Goal: Task Accomplishment & Management: Complete application form

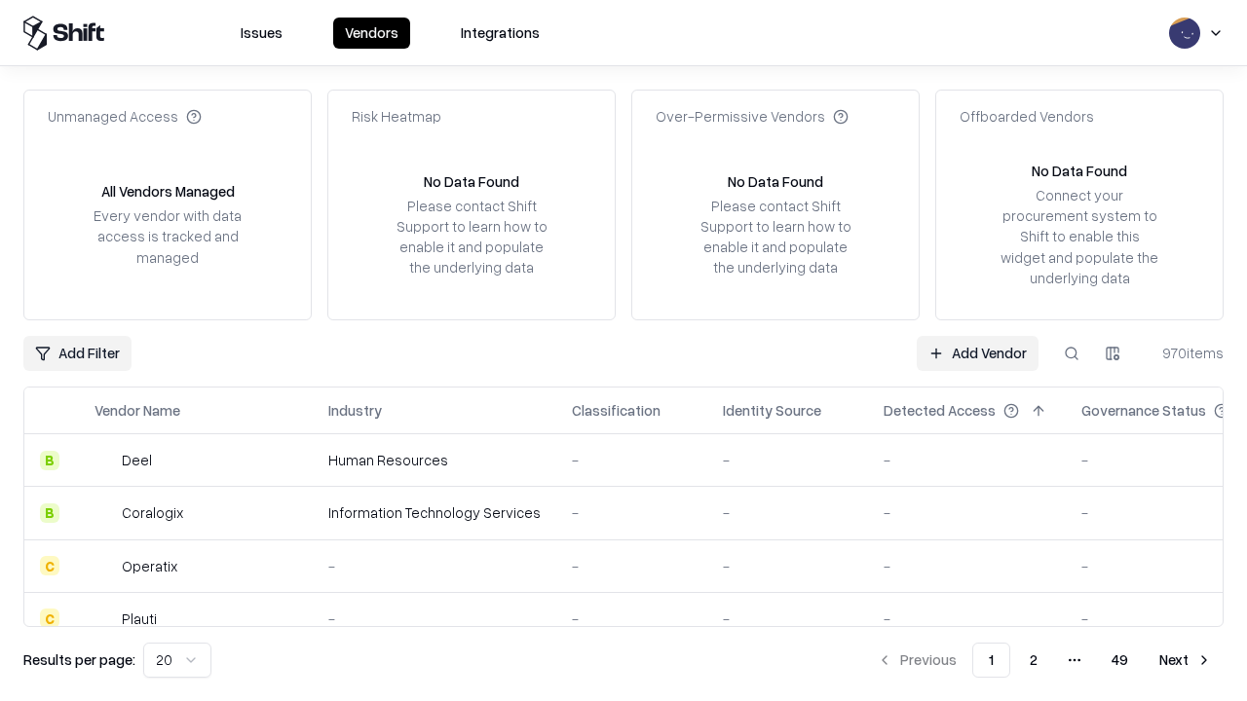
click at [977, 353] on link "Add Vendor" at bounding box center [978, 353] width 122 height 35
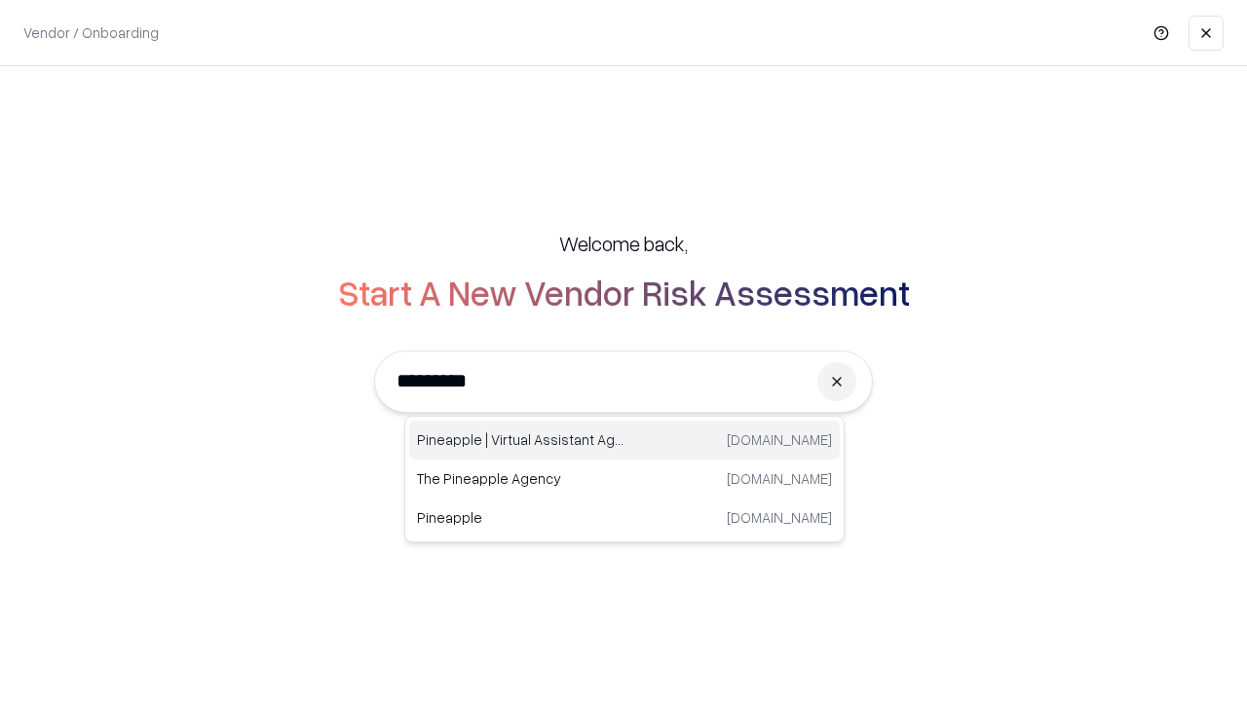
click at [624, 440] on div "Pineapple | Virtual Assistant Agency trypineapple.com" at bounding box center [624, 440] width 431 height 39
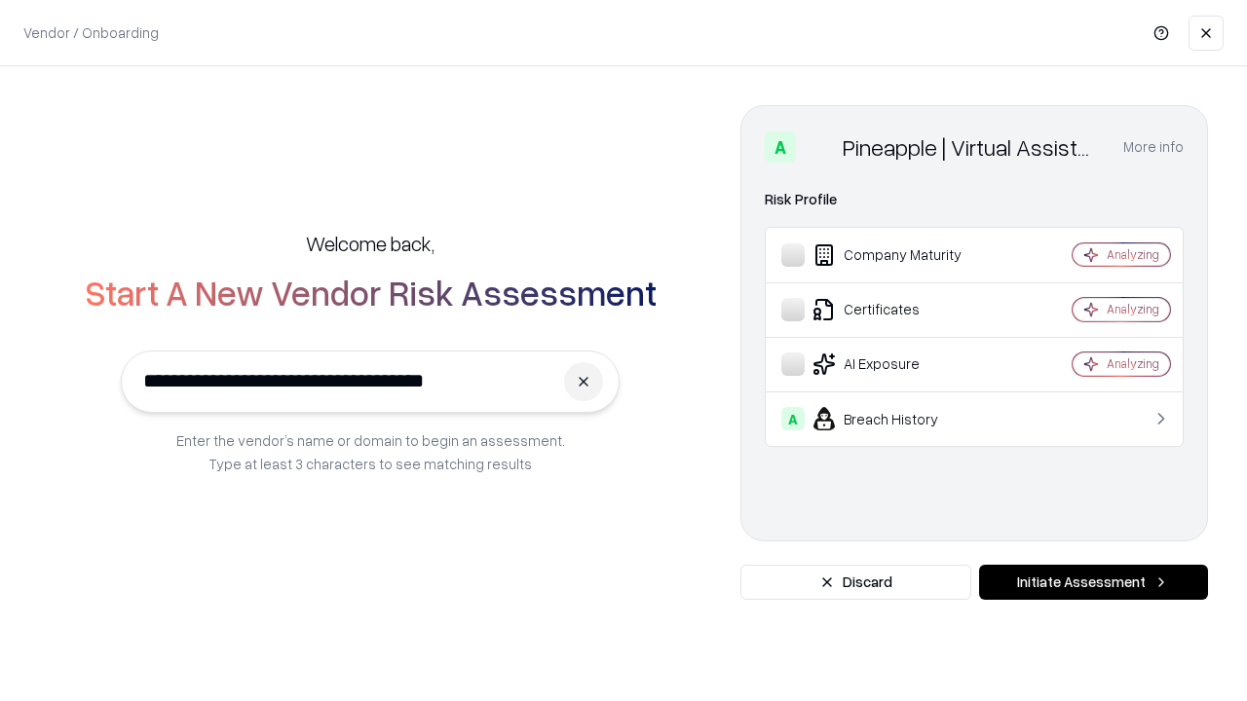
type input "**********"
click at [1093, 583] on button "Initiate Assessment" at bounding box center [1093, 582] width 229 height 35
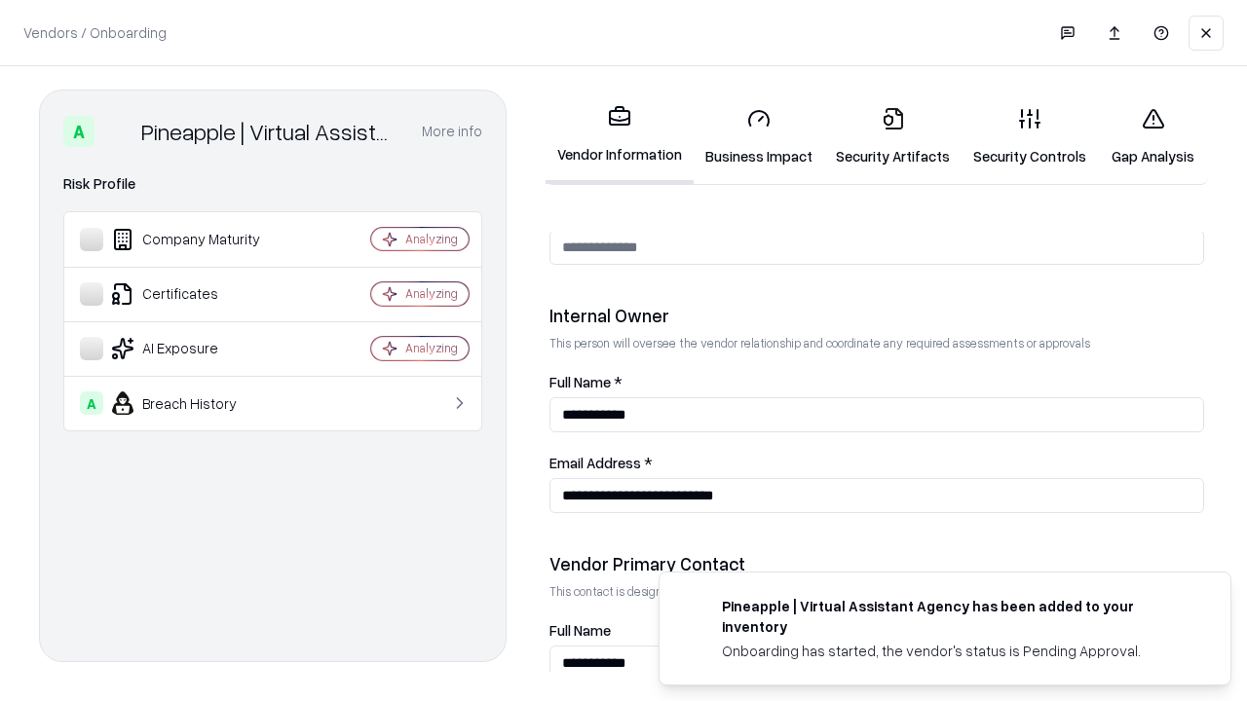
scroll to position [1009, 0]
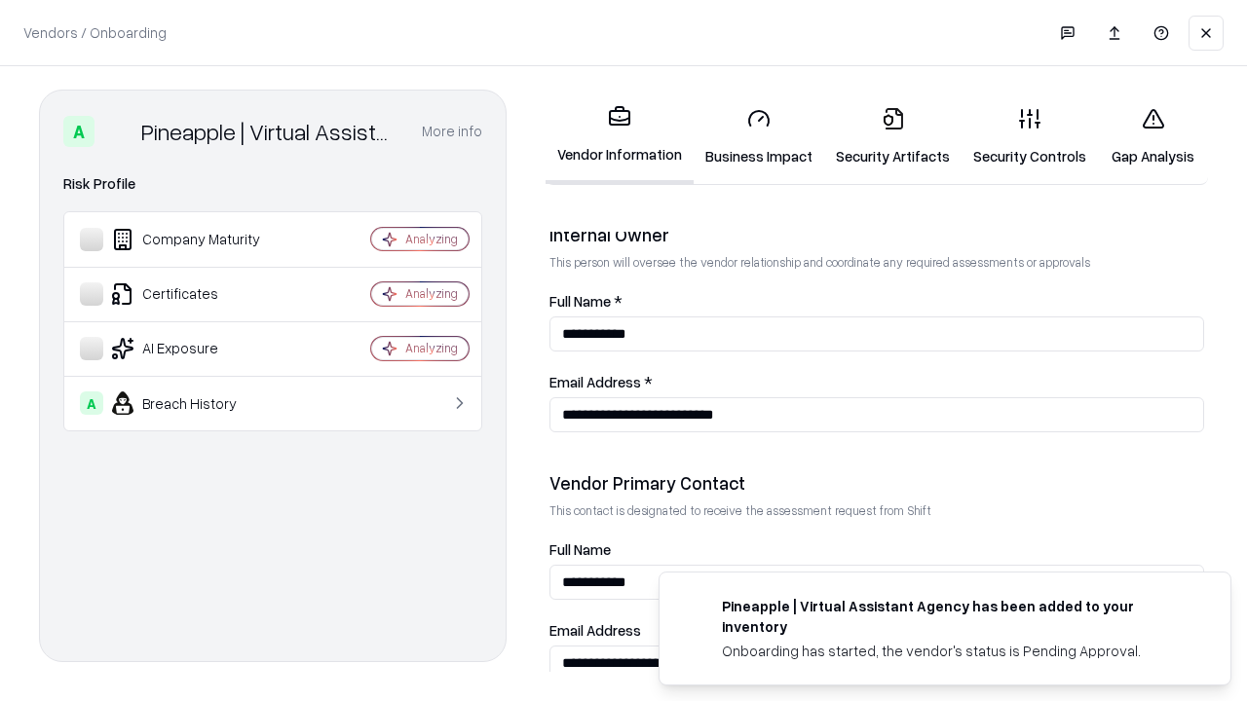
click at [892, 136] on link "Security Artifacts" at bounding box center [892, 137] width 137 height 91
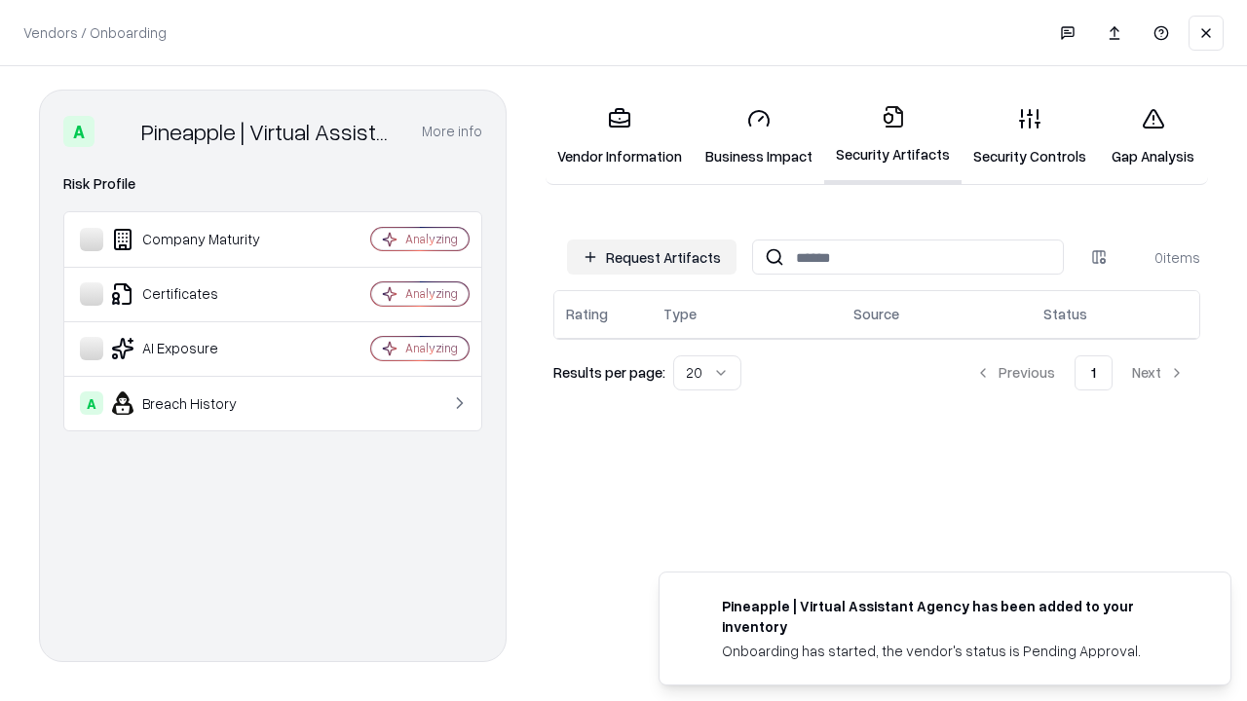
click at [652, 257] on button "Request Artifacts" at bounding box center [652, 257] width 170 height 35
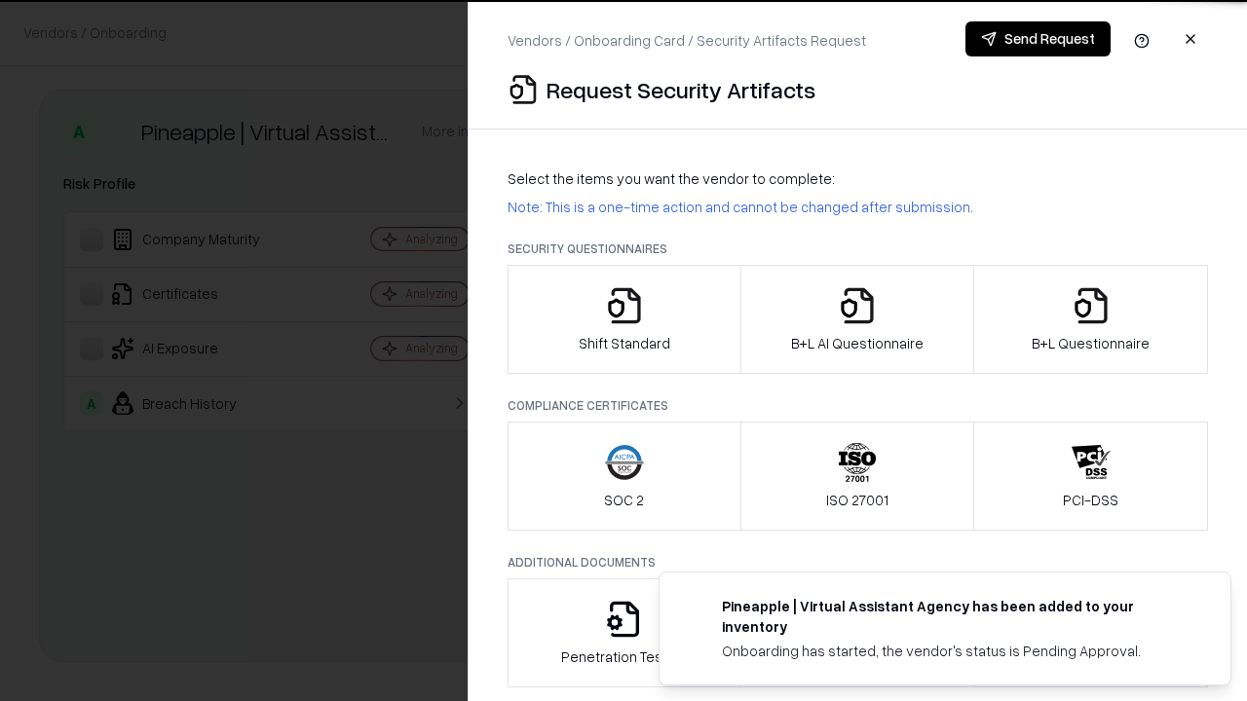
click at [1090, 320] on icon "button" at bounding box center [1091, 305] width 39 height 39
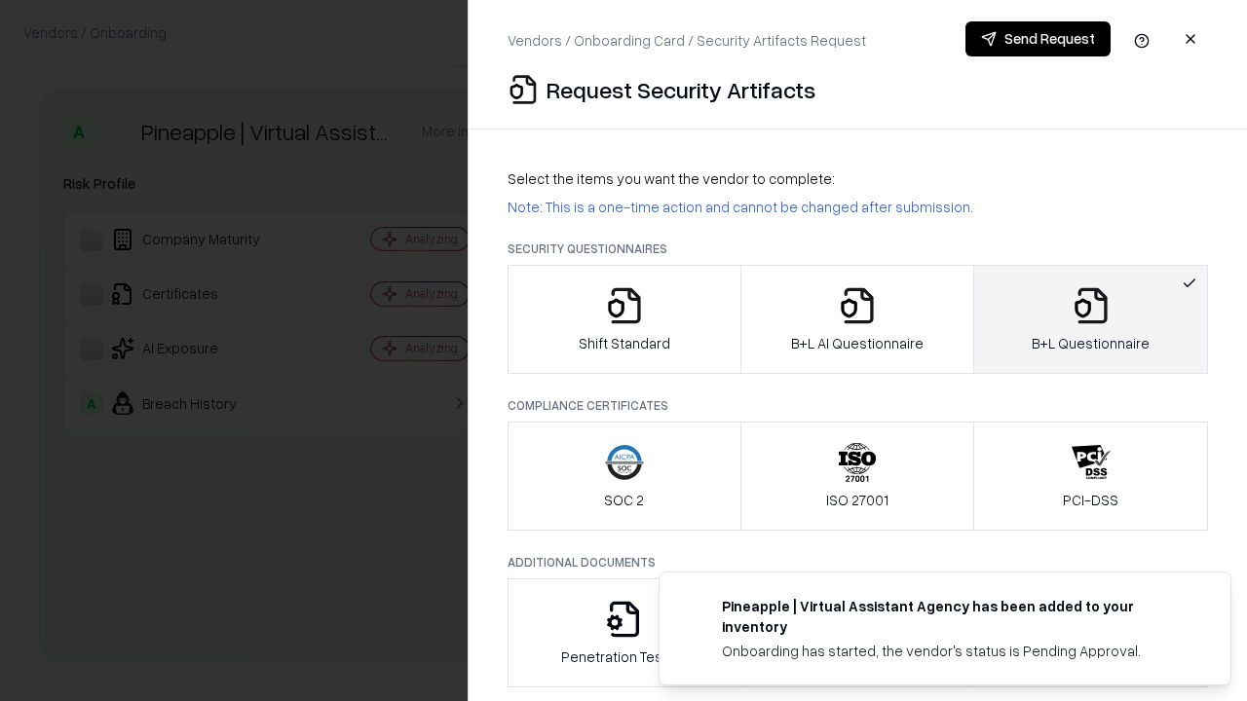
click at [856, 320] on icon "button" at bounding box center [857, 305] width 39 height 39
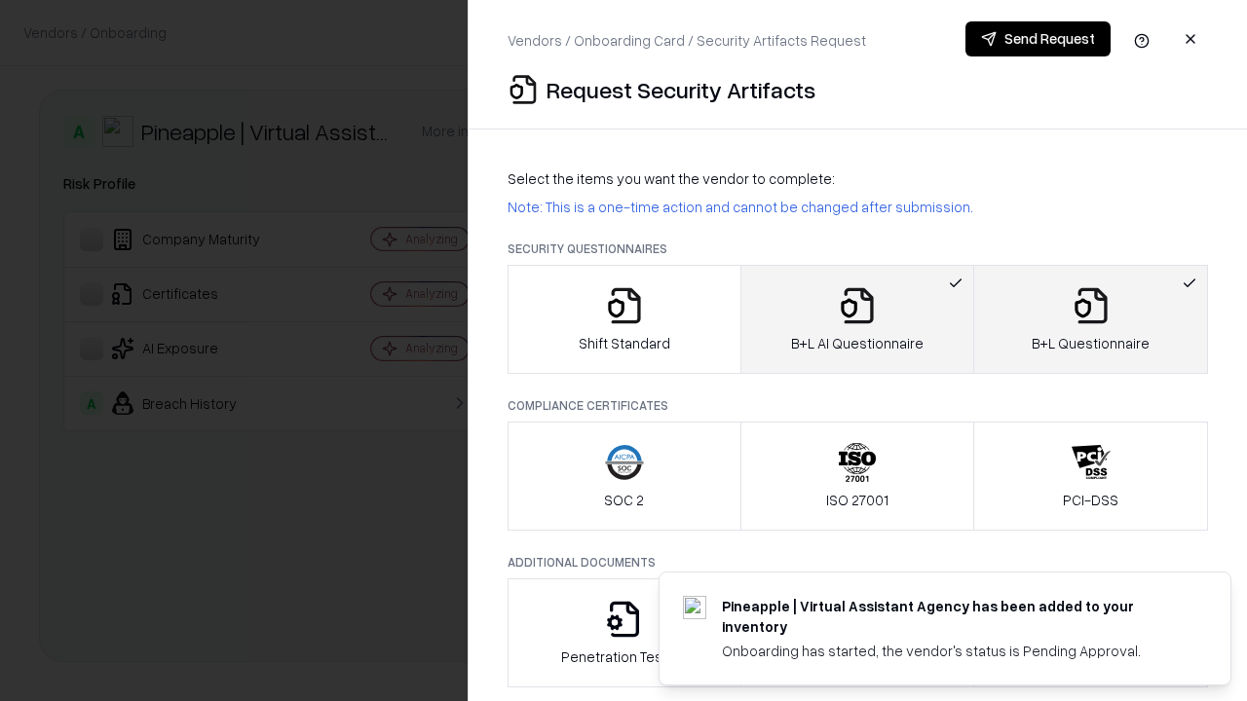
click at [1038, 39] on button "Send Request" at bounding box center [1037, 38] width 145 height 35
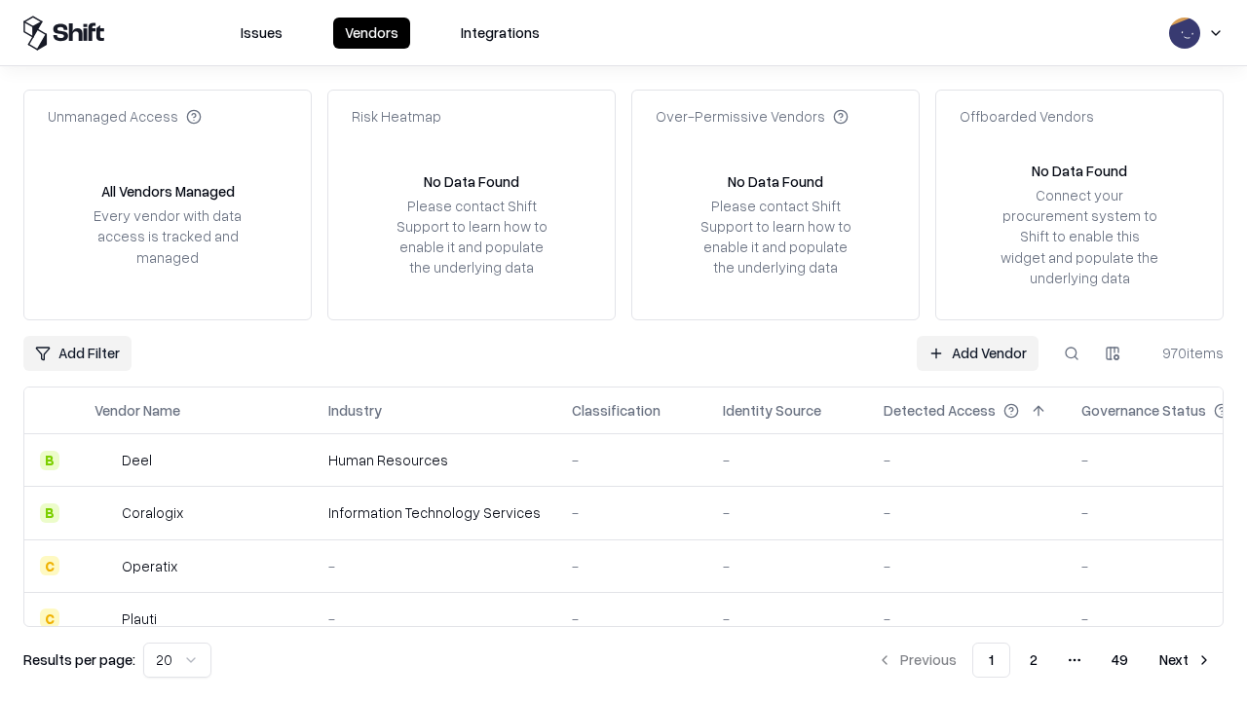
click at [1072, 353] on button at bounding box center [1071, 353] width 35 height 35
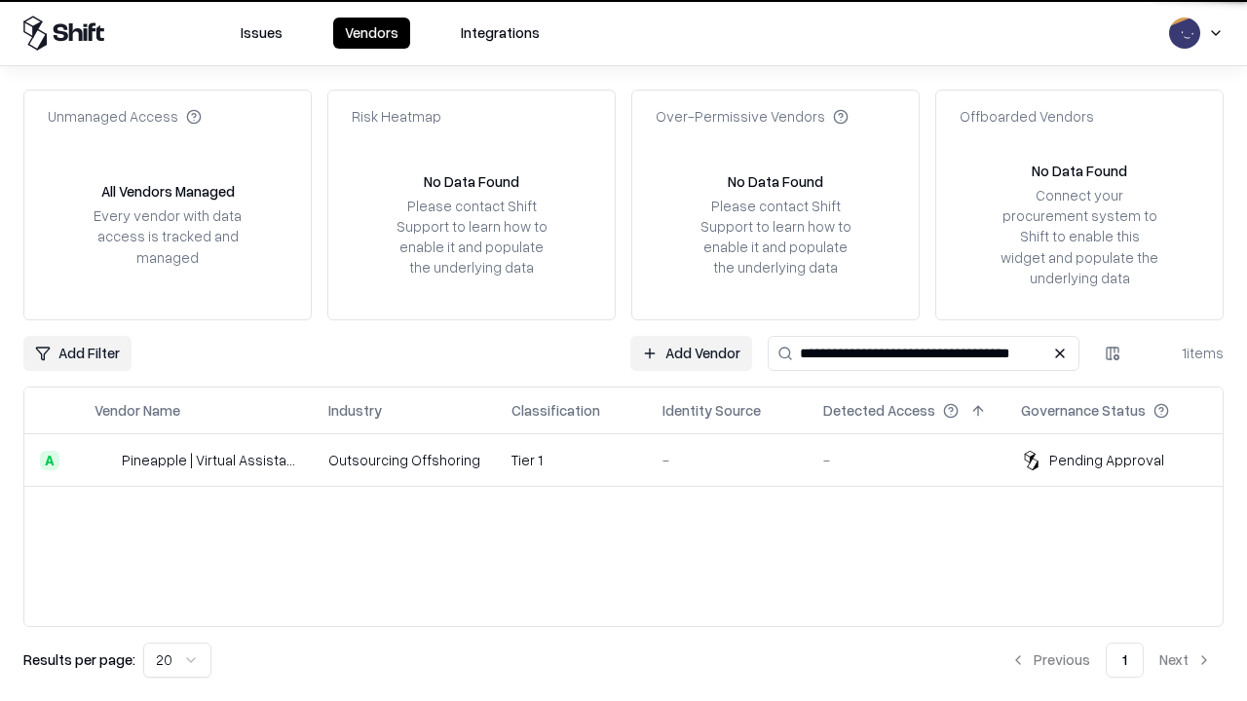
type input "**********"
click at [635, 460] on td "Tier 1" at bounding box center [571, 460] width 151 height 53
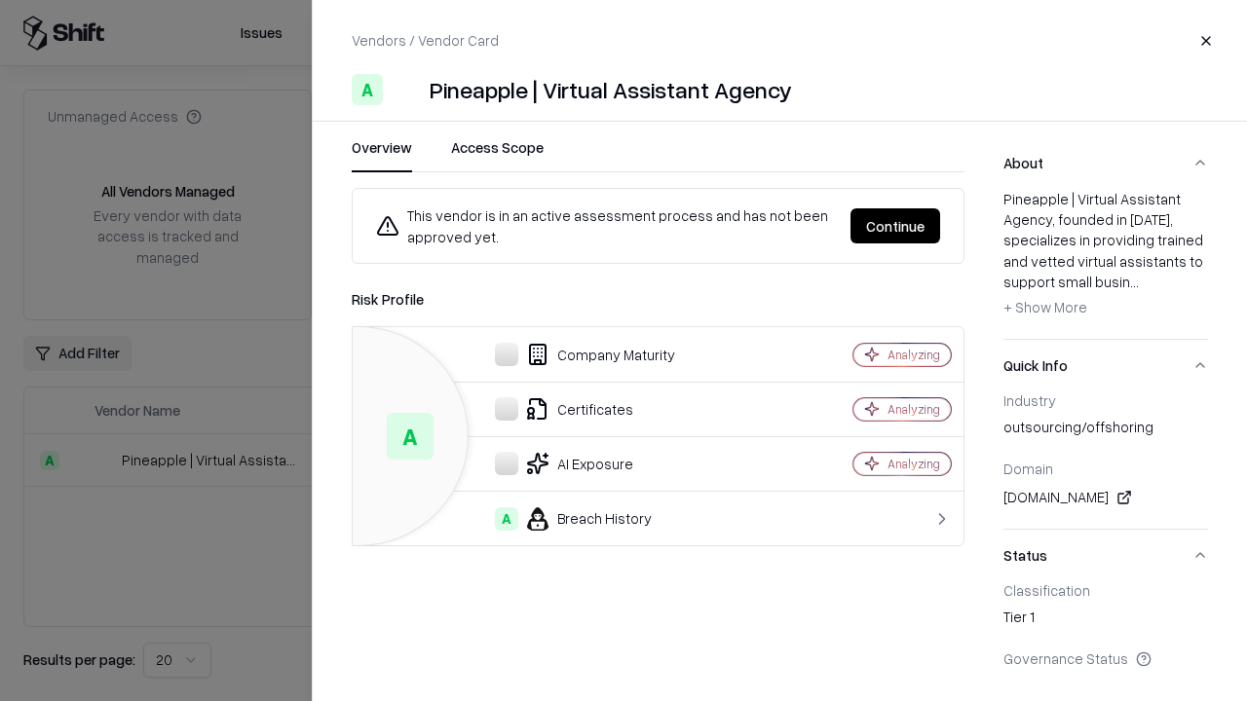
click at [895, 226] on button "Continue" at bounding box center [895, 225] width 90 height 35
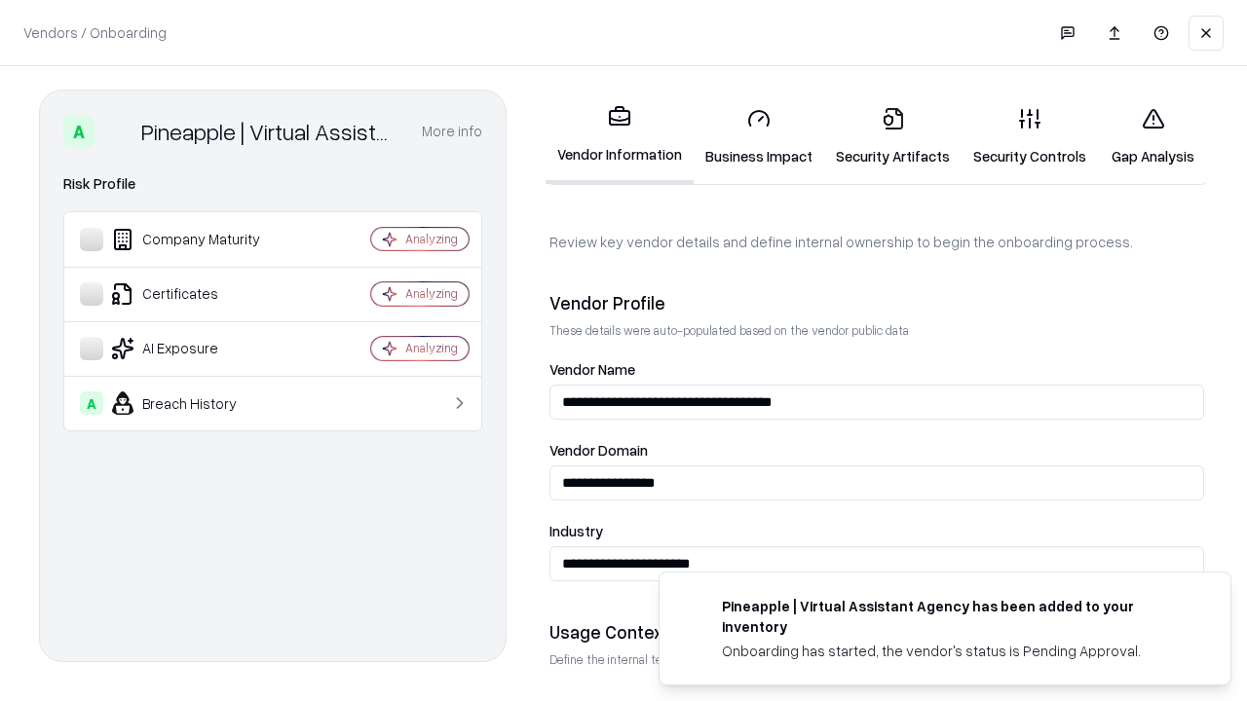
click at [892, 136] on link "Security Artifacts" at bounding box center [892, 137] width 137 height 91
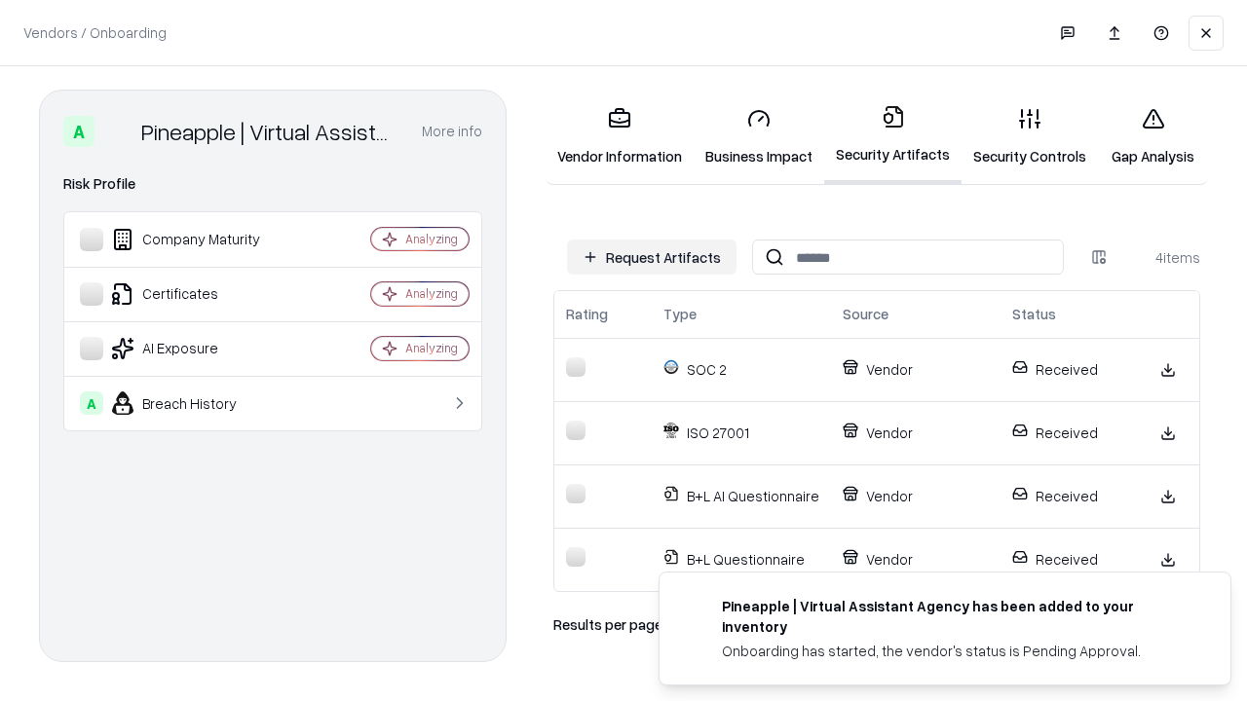
click at [1152, 136] on link "Gap Analysis" at bounding box center [1153, 137] width 110 height 91
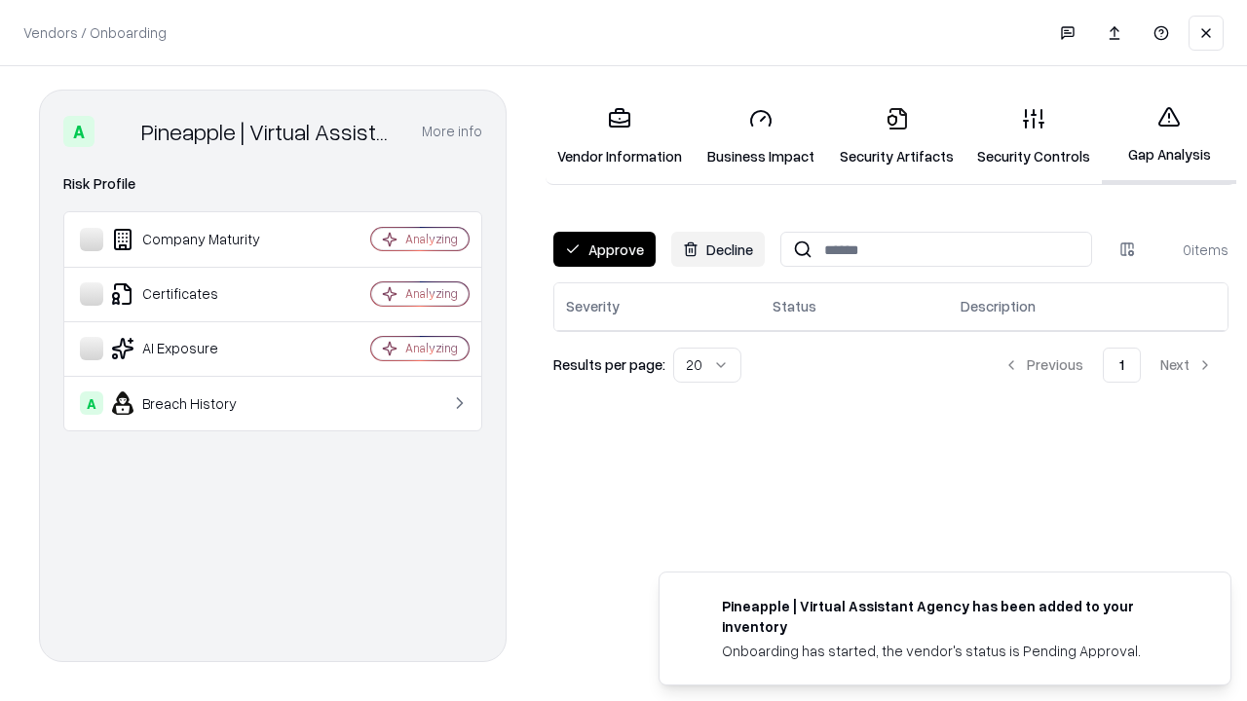
click at [604, 249] on button "Approve" at bounding box center [604, 249] width 102 height 35
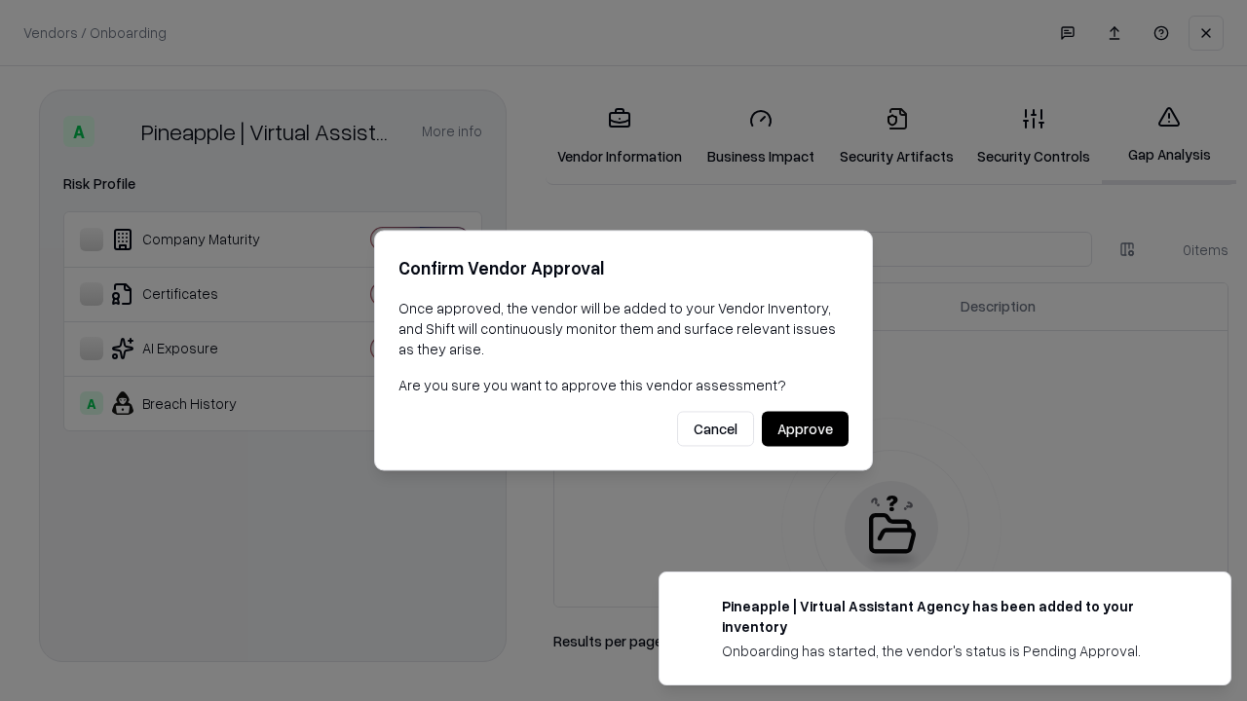
click at [805, 429] on button "Approve" at bounding box center [805, 429] width 87 height 35
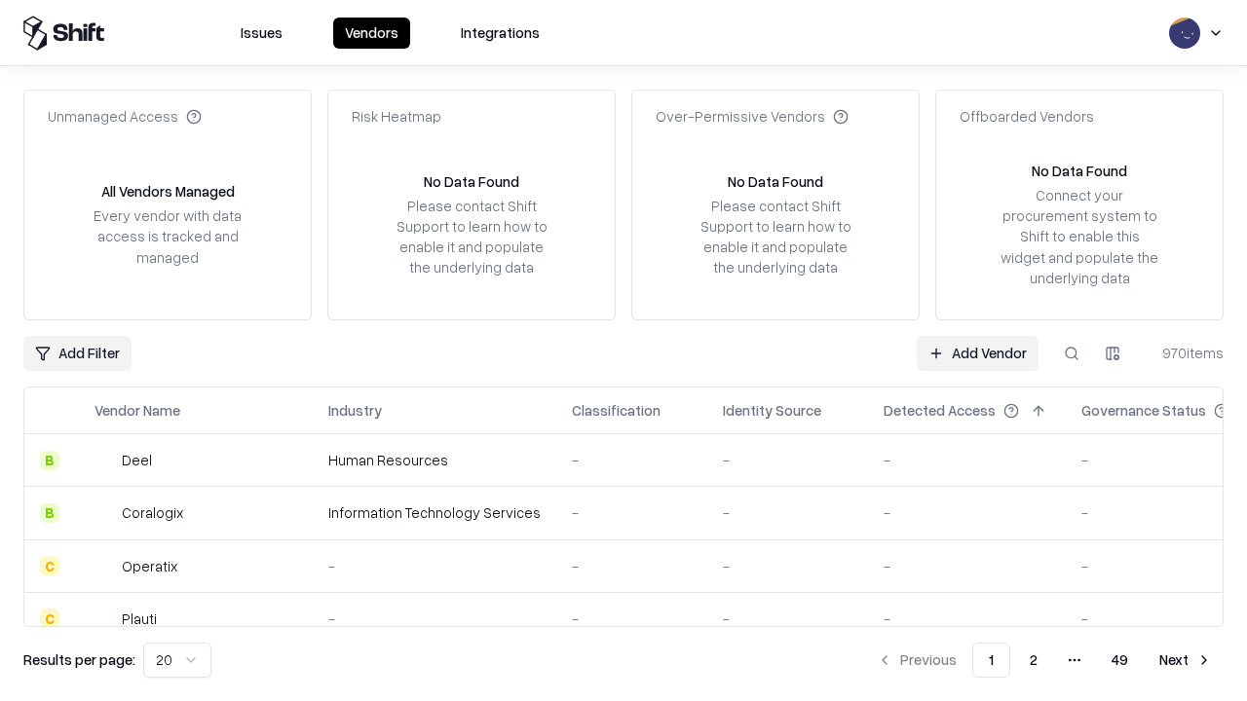
type input "**********"
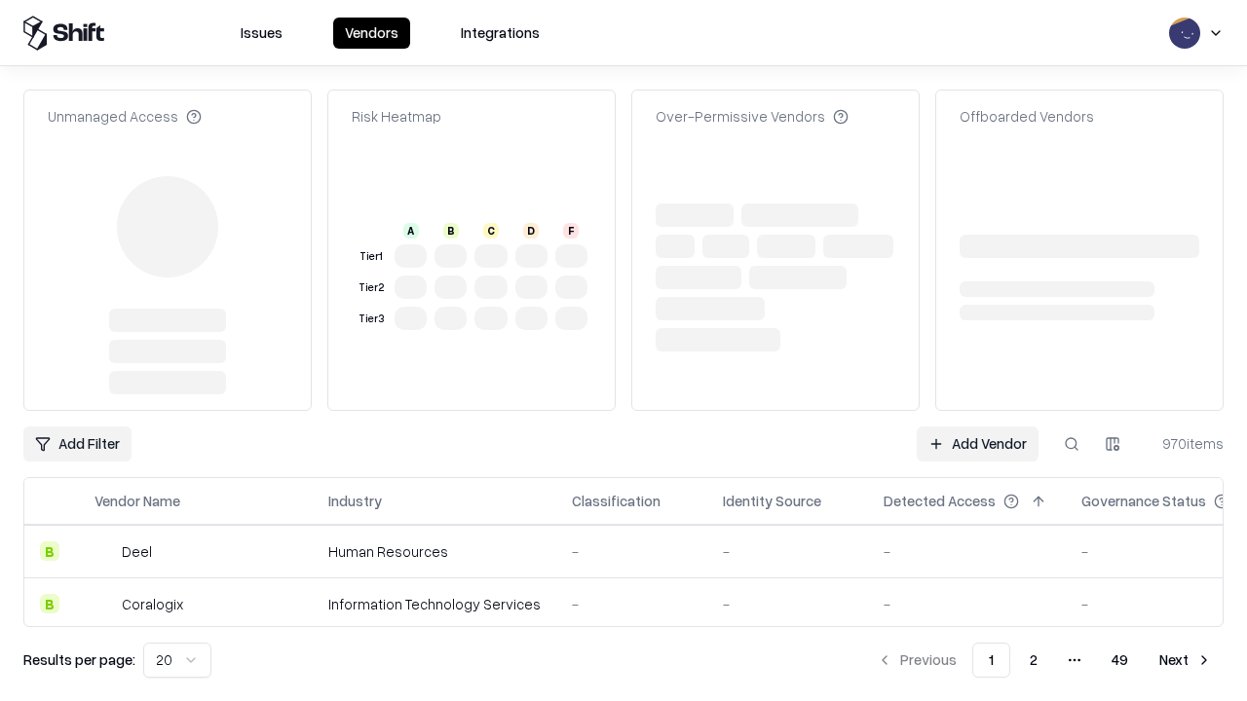
click at [977, 427] on link "Add Vendor" at bounding box center [978, 444] width 122 height 35
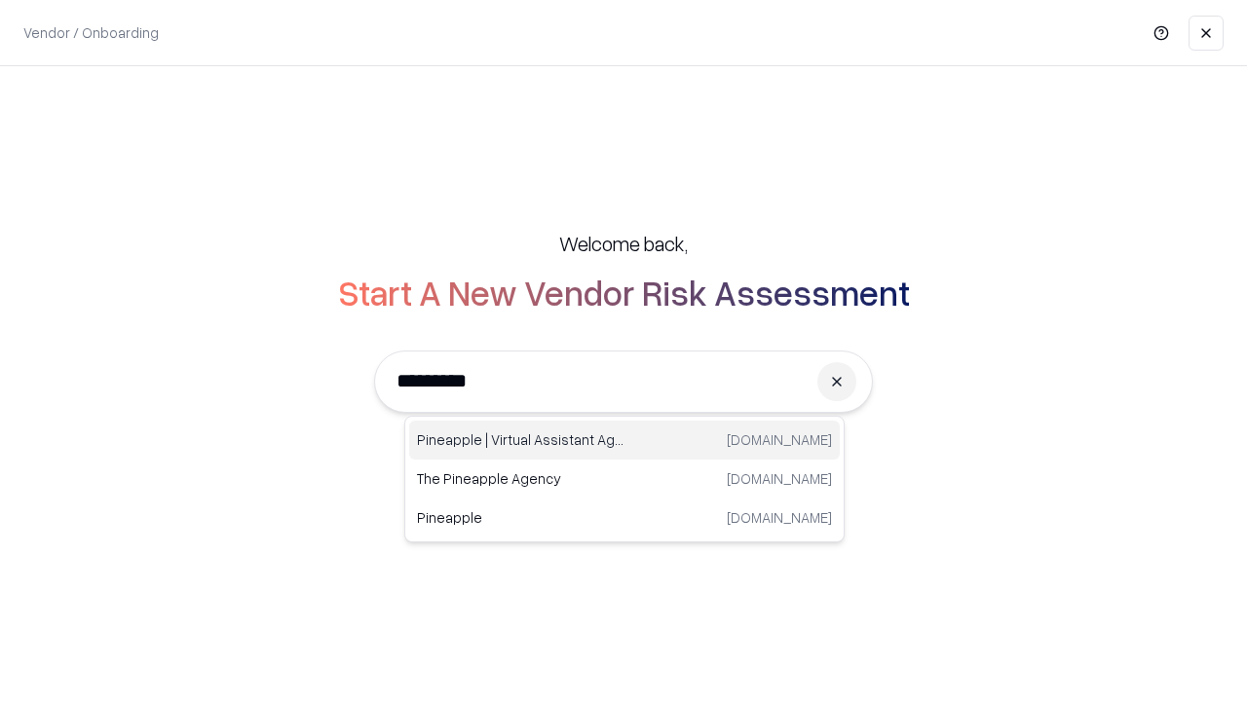
click at [624, 440] on div "Pineapple | Virtual Assistant Agency trypineapple.com" at bounding box center [624, 440] width 431 height 39
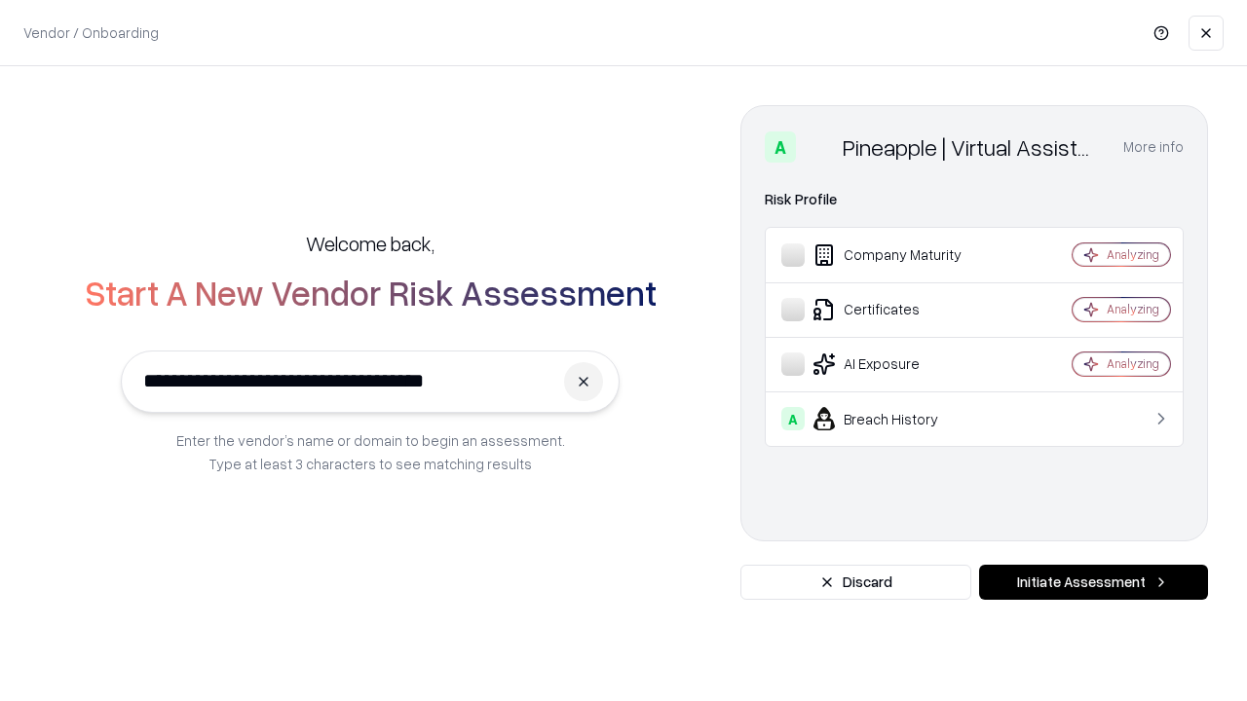
type input "**********"
click at [1093, 583] on button "Initiate Assessment" at bounding box center [1093, 582] width 229 height 35
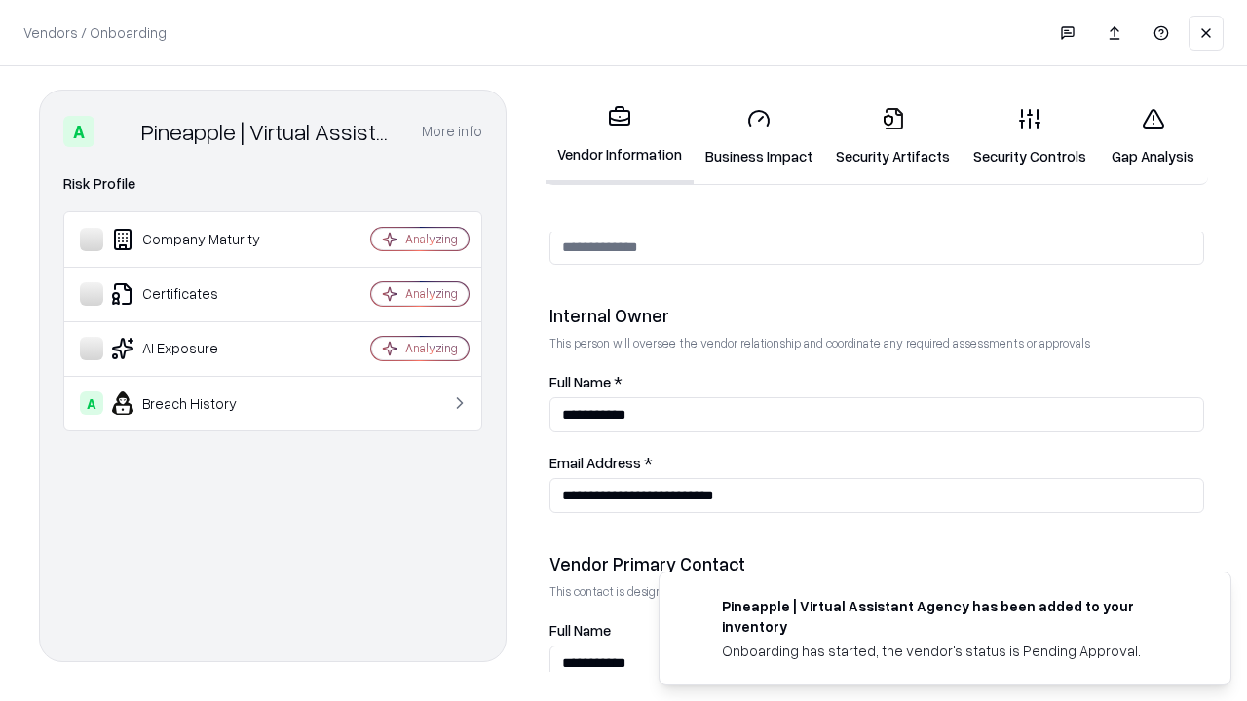
scroll to position [1009, 0]
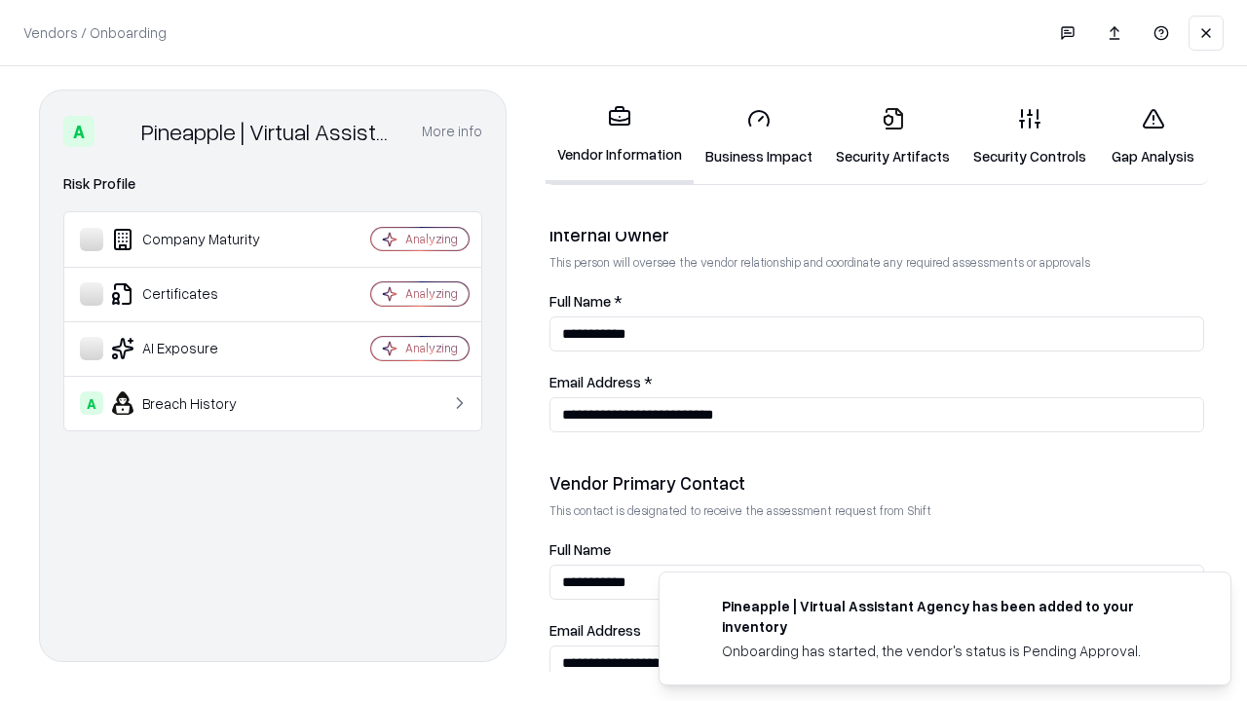
click at [1152, 136] on link "Gap Analysis" at bounding box center [1153, 137] width 110 height 91
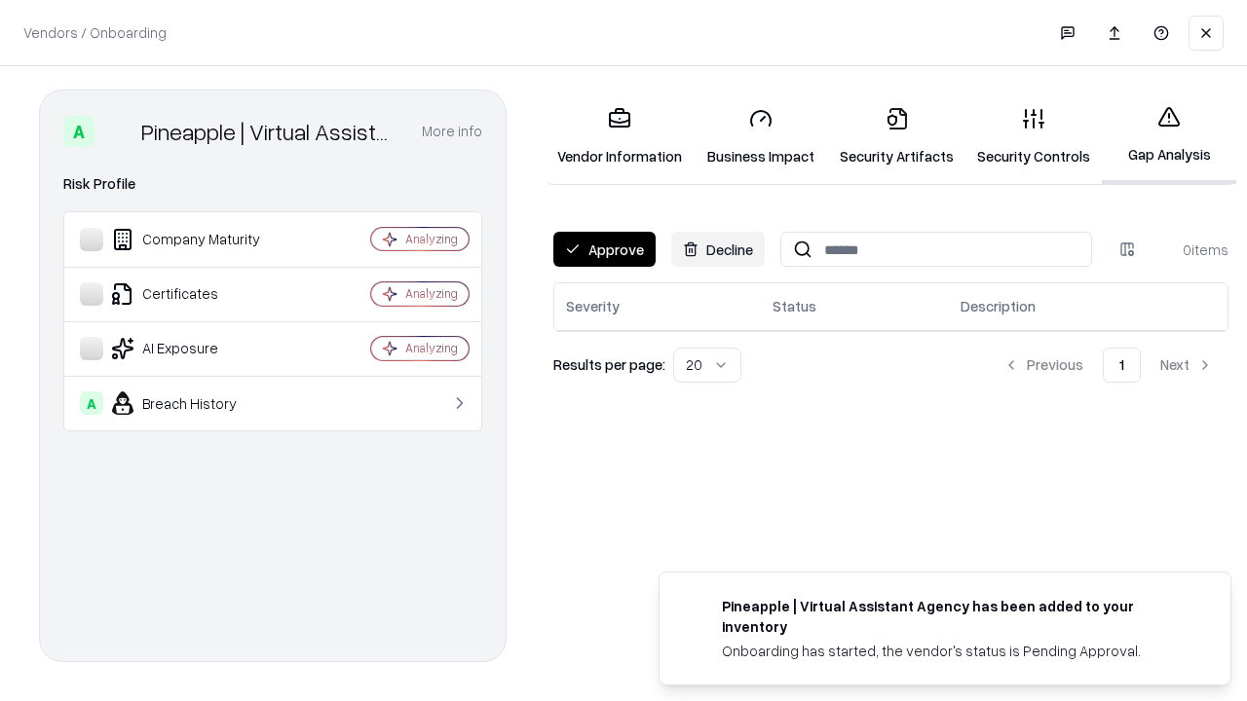
click at [604, 249] on button "Approve" at bounding box center [604, 249] width 102 height 35
